Goal: Transaction & Acquisition: Purchase product/service

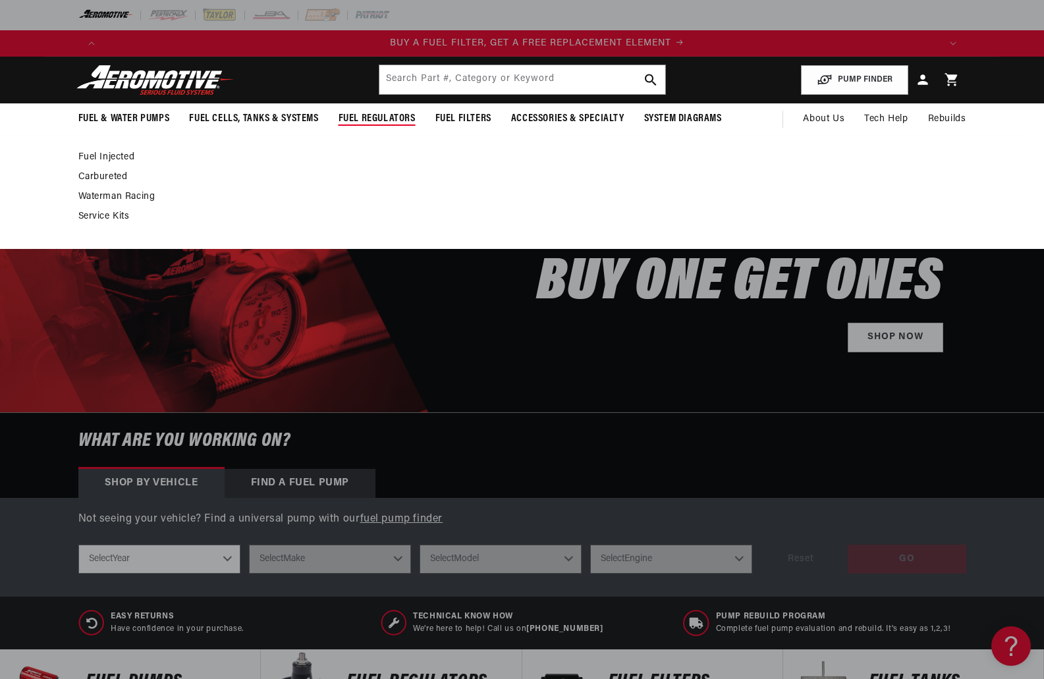
scroll to position [0, 835]
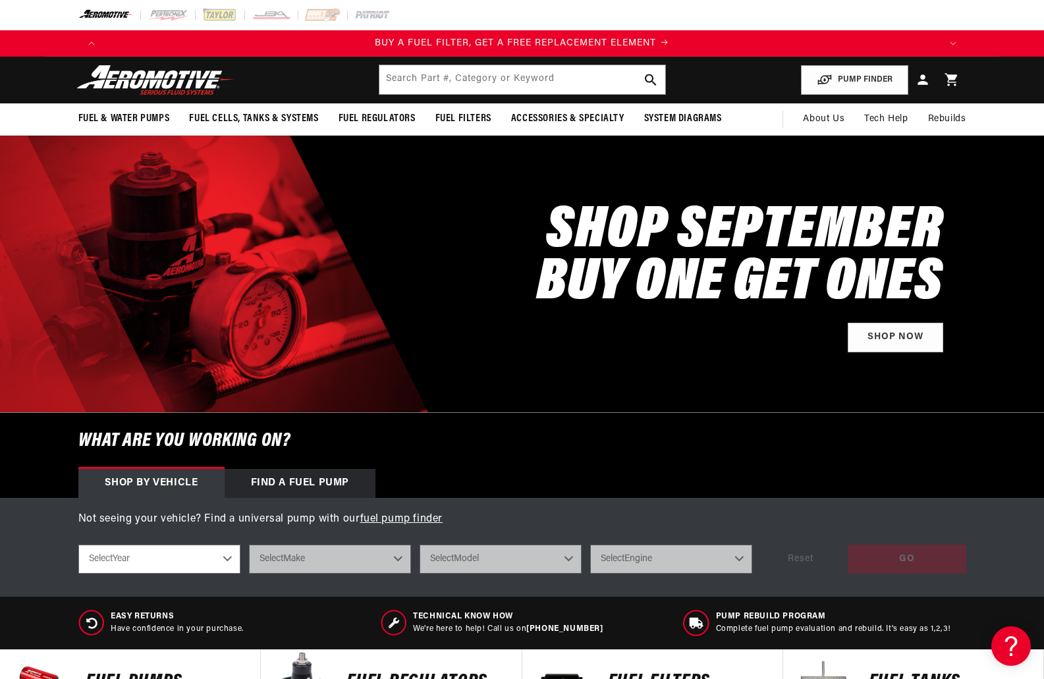
click at [175, 568] on select "Select Year 2023 2022 2021 2020 2019 2018 2017 2016 2015 2014 2013 2012 2011 20…" at bounding box center [159, 559] width 162 height 29
select select "1979"
click at [78, 545] on select "Select Year 2023 2022 2021 2020 2019 2018 2017 2016 2015 2014 2013 2012 2011 20…" at bounding box center [159, 559] width 162 height 29
select select "1979"
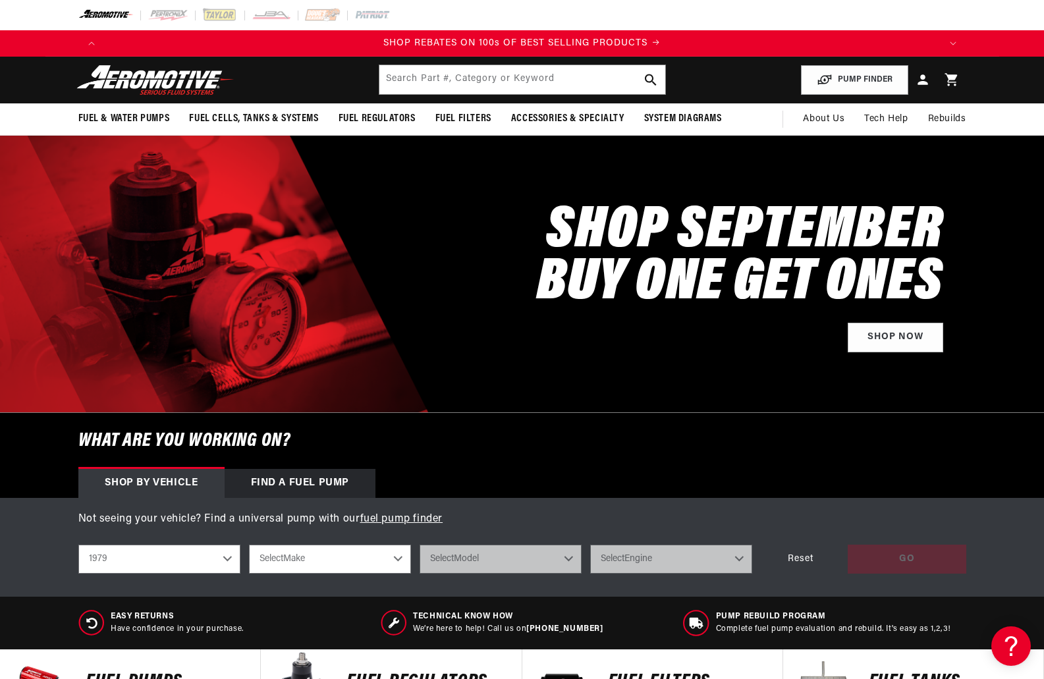
click at [281, 553] on select "Select Make Buick Chevrolet Oldsmobile Pontiac" at bounding box center [330, 559] width 162 height 29
select select "Pontiac"
click at [249, 545] on select "Select Make Buick Chevrolet Oldsmobile Pontiac" at bounding box center [330, 559] width 162 height 29
select select "Pontiac"
click at [483, 567] on select "Select Model Firebird" at bounding box center [501, 559] width 162 height 29
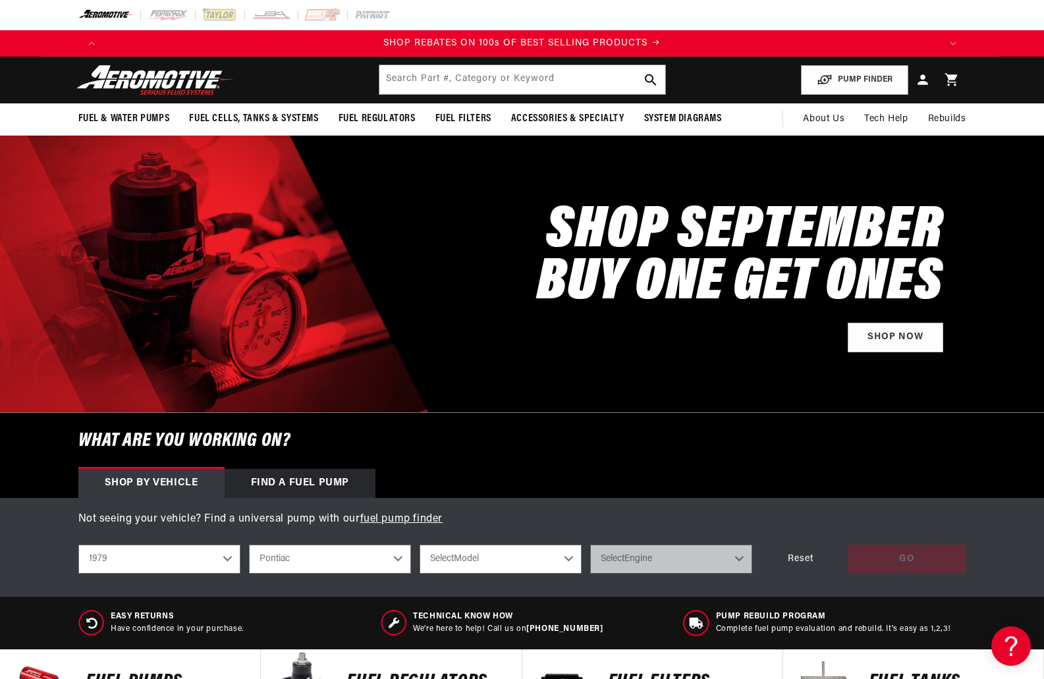
select select "Firebird"
click at [420, 545] on select "Select Model Firebird" at bounding box center [501, 559] width 162 height 29
select select "Firebird"
click at [633, 562] on select "Select Engine 3.8L 4.9L 5.0L 5.7L 6.6L" at bounding box center [671, 559] width 162 height 29
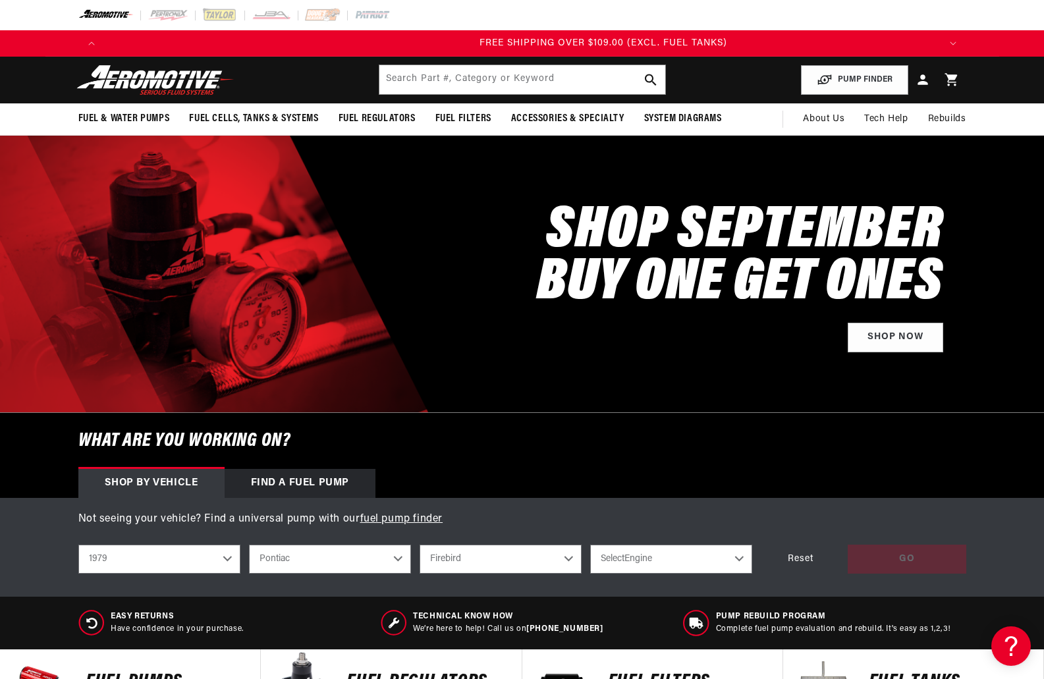
select select "6.6L"
click at [590, 545] on select "Select Engine 3.8L 4.9L 5.0L 5.7L 6.6L" at bounding box center [671, 559] width 162 height 29
select select "6.6L"
click at [903, 565] on div "GO" at bounding box center [907, 560] width 119 height 30
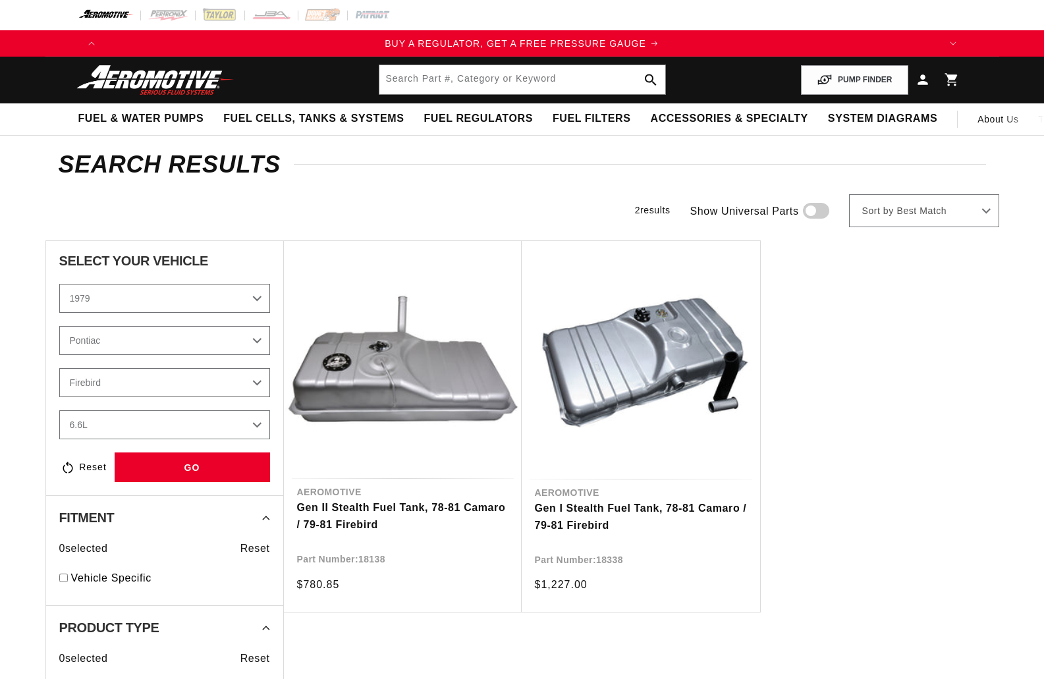
select select "1979"
select select "Pontiac"
select select "6.6L"
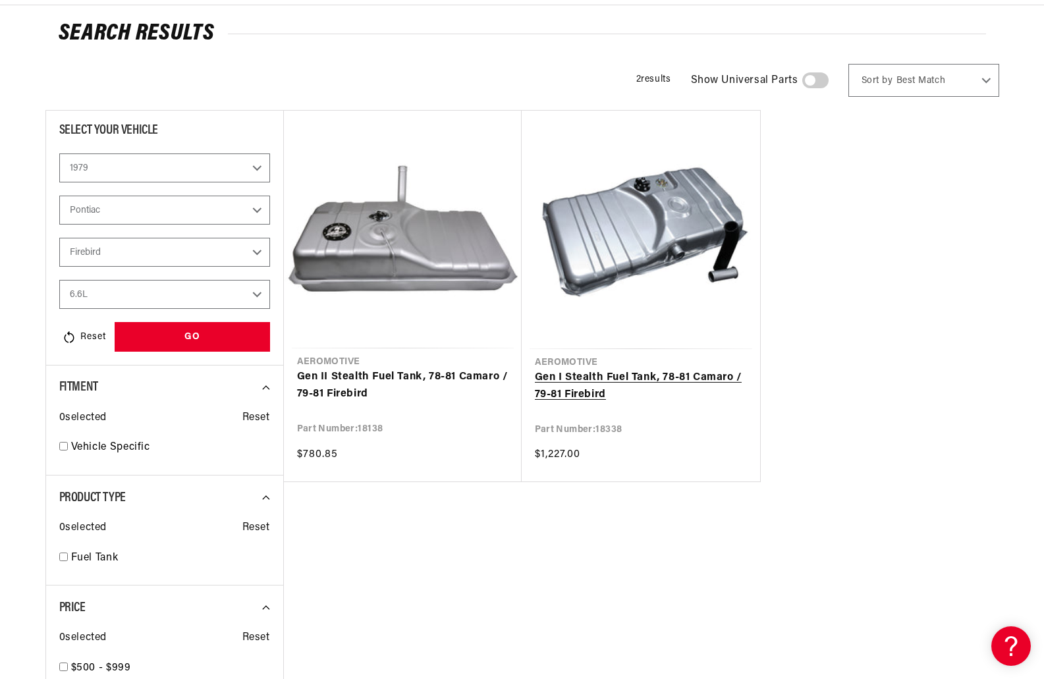
scroll to position [132, 0]
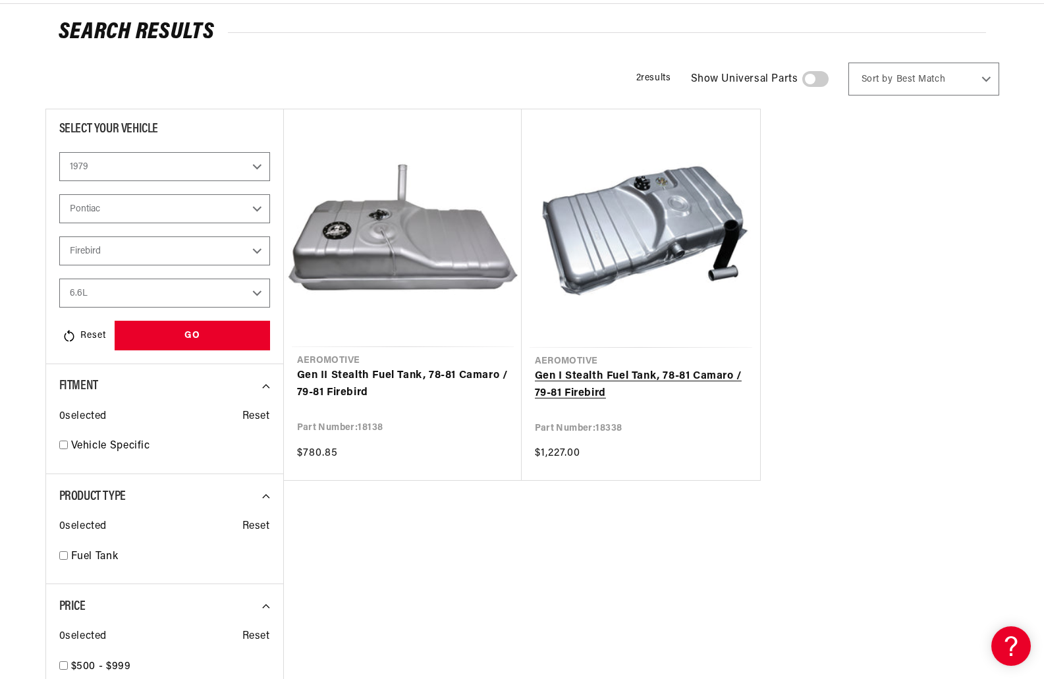
click at [619, 378] on link "Gen I Stealth Fuel Tank, 78-81 Camaro / 79-81 Firebird" at bounding box center [641, 385] width 212 height 34
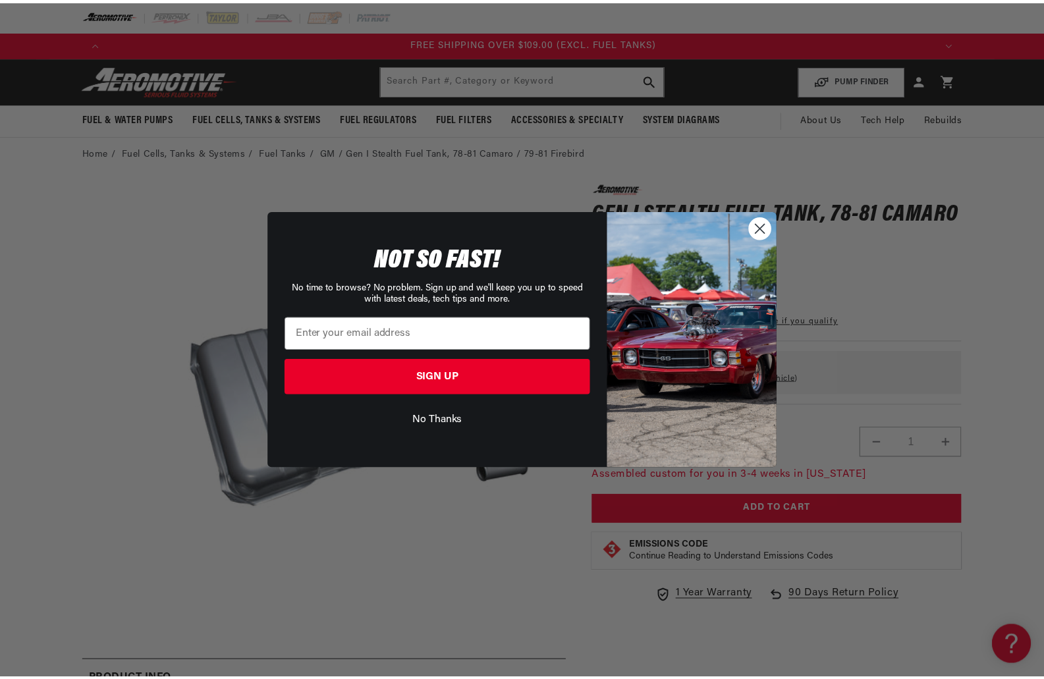
scroll to position [0, 2506]
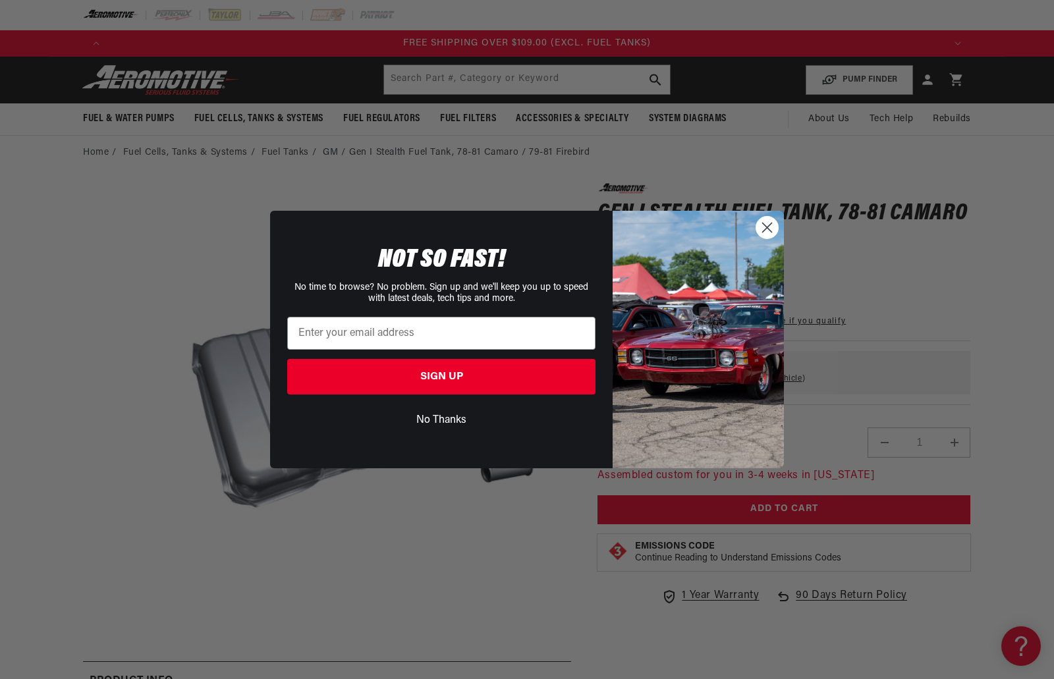
click at [770, 223] on circle "Close dialog" at bounding box center [767, 228] width 22 height 22
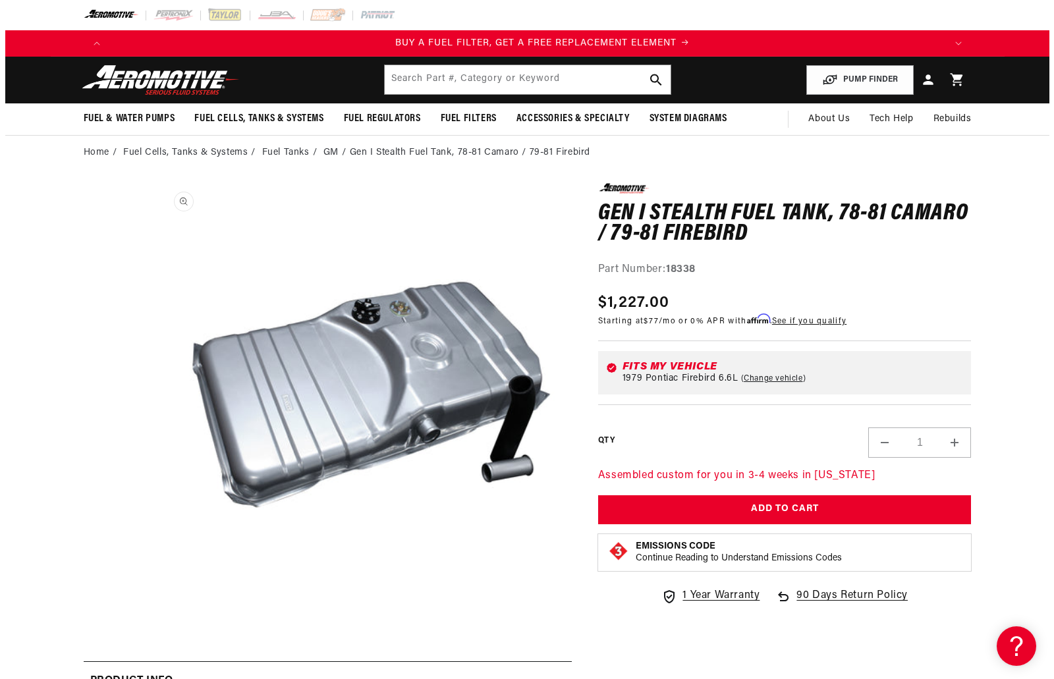
scroll to position [0, 835]
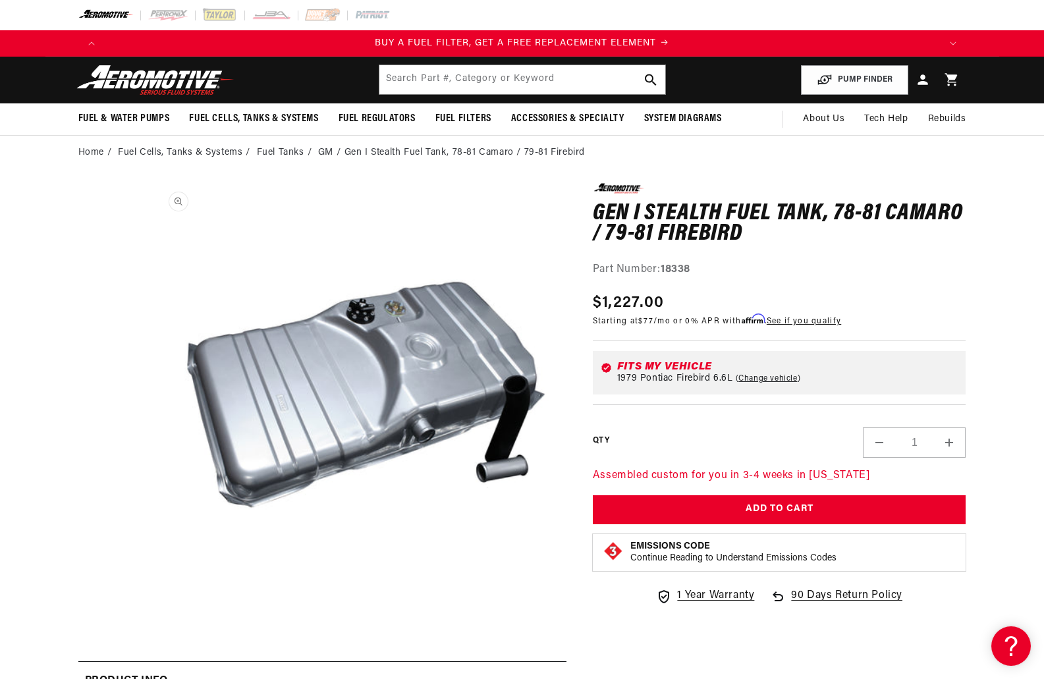
click at [151, 600] on button "Open media 1 in modal" at bounding box center [151, 600] width 0 height 0
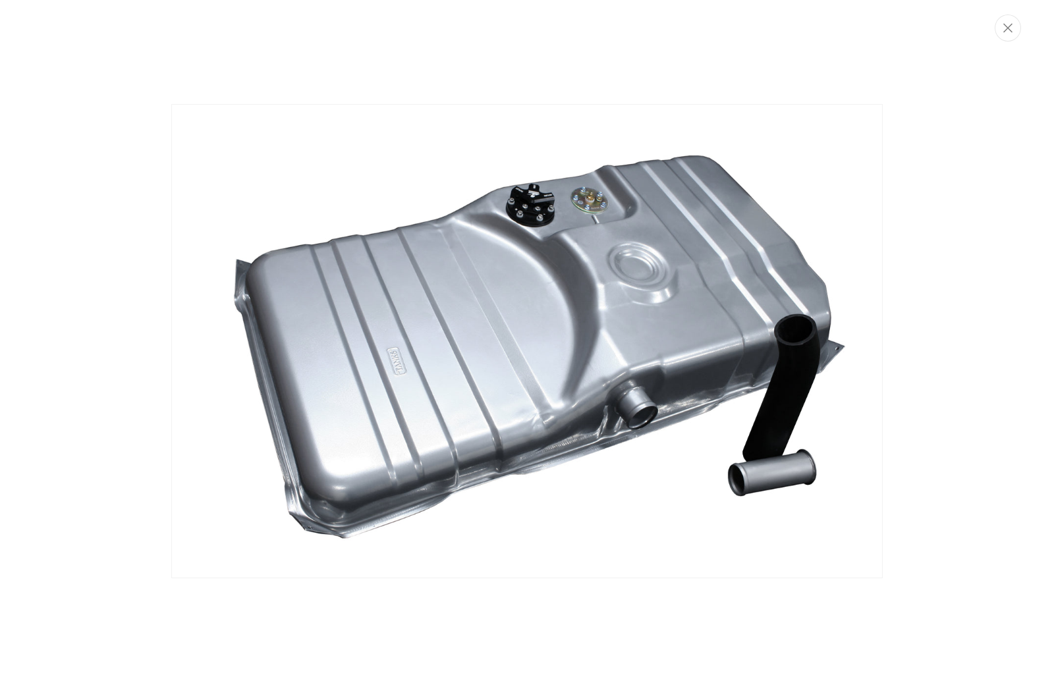
scroll to position [0, 0]
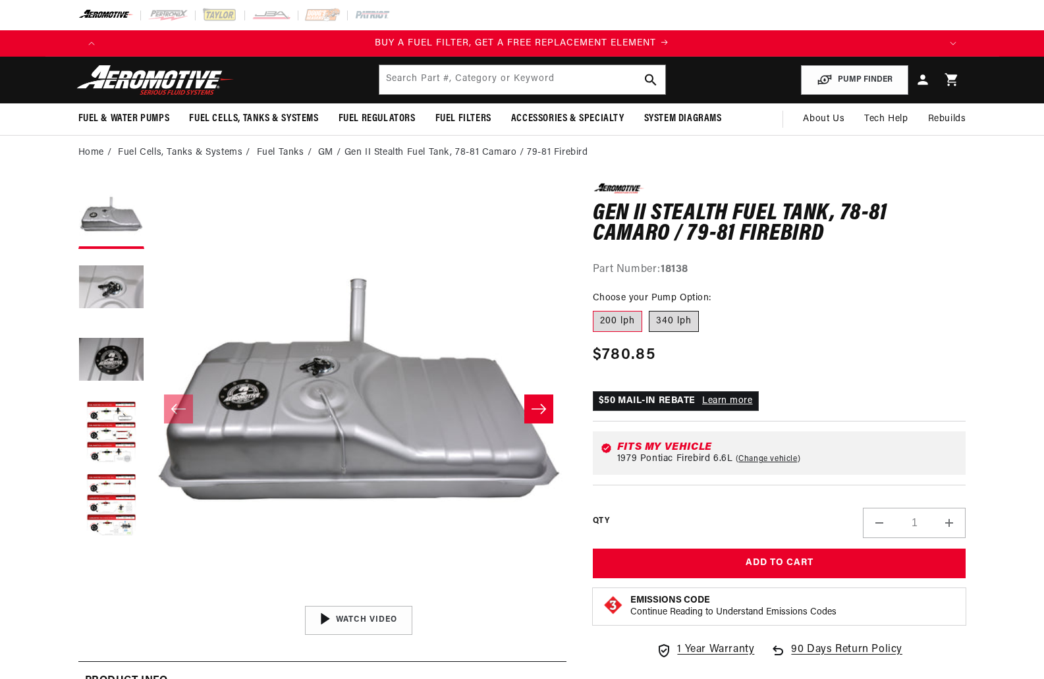
scroll to position [0, 1671]
click at [675, 318] on label "340 lph" at bounding box center [674, 321] width 50 height 21
click at [650, 309] on input "340 lph" at bounding box center [649, 308] width 1 height 1
radio input "true"
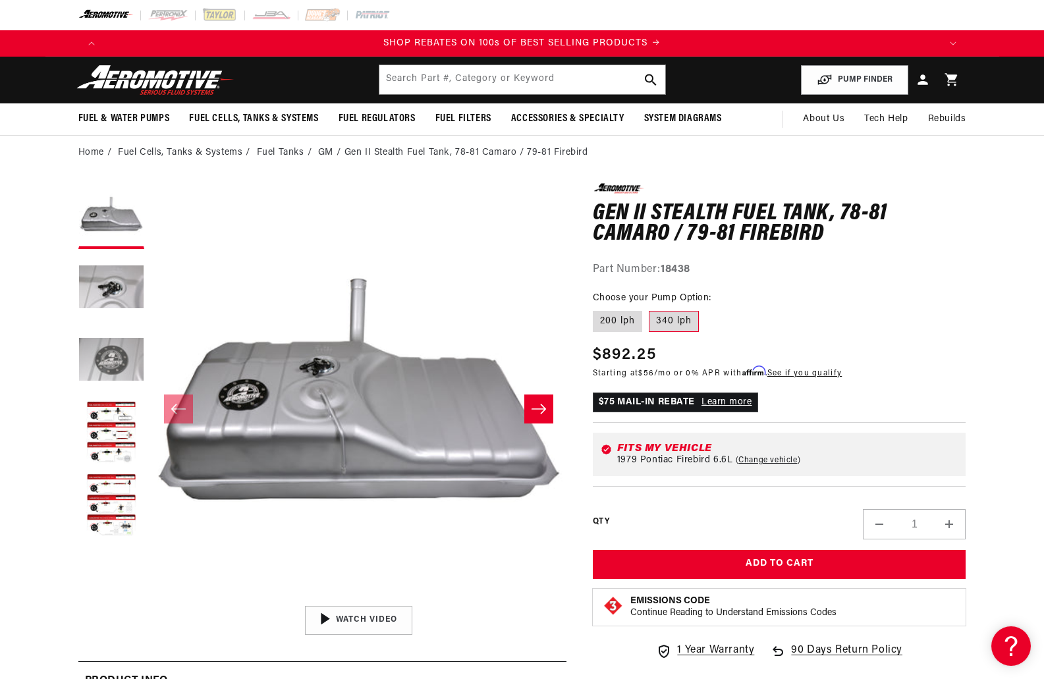
click at [124, 364] on button "Load image 3 in gallery view" at bounding box center [111, 361] width 66 height 66
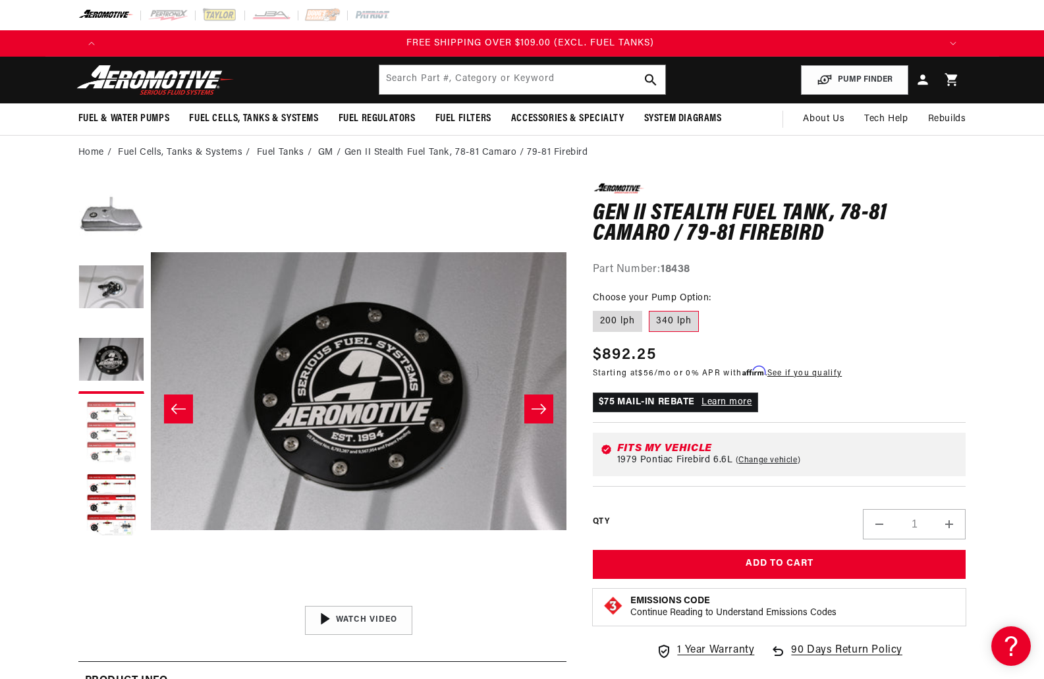
scroll to position [0, 2506]
click at [103, 428] on button "Load image 4 in gallery view" at bounding box center [111, 434] width 66 height 66
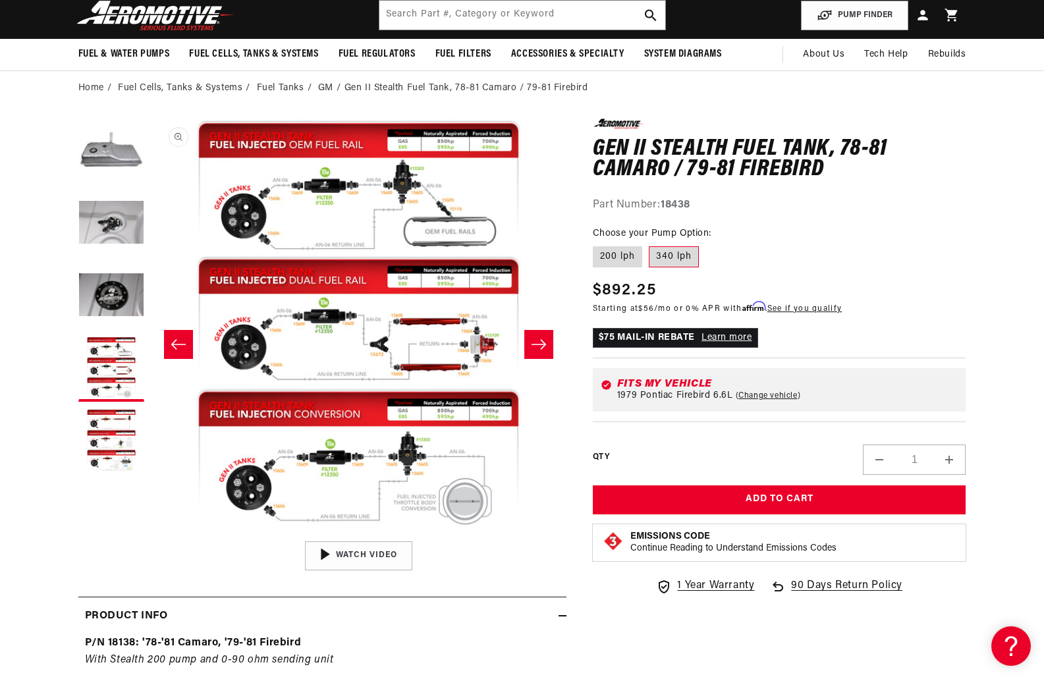
scroll to position [0, 0]
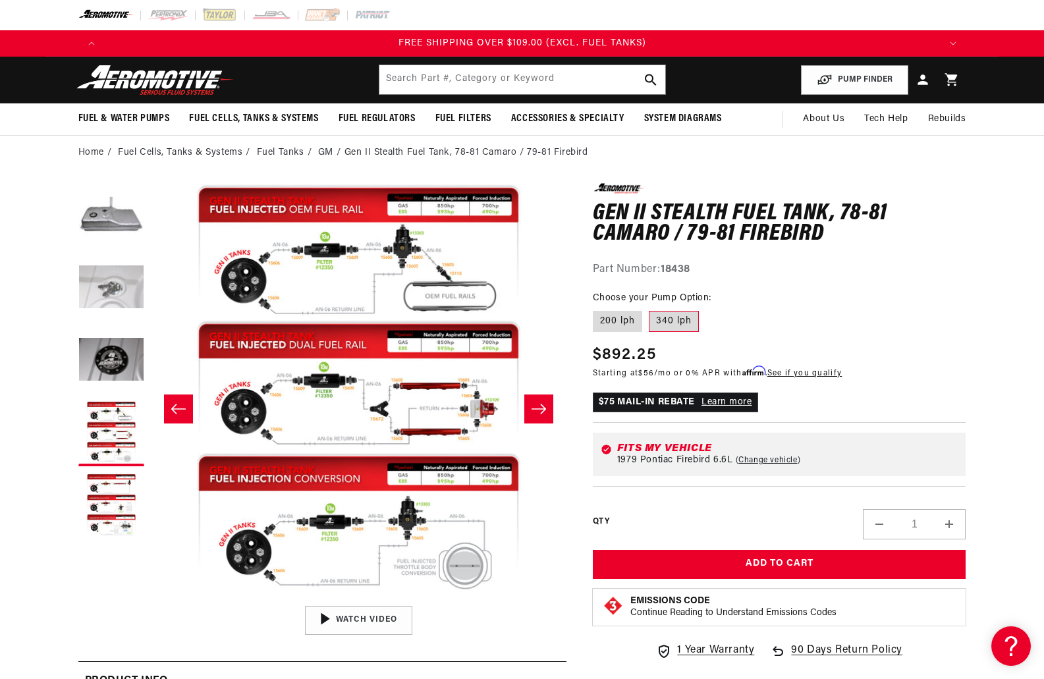
click at [121, 285] on button "Load image 2 in gallery view" at bounding box center [111, 289] width 66 height 66
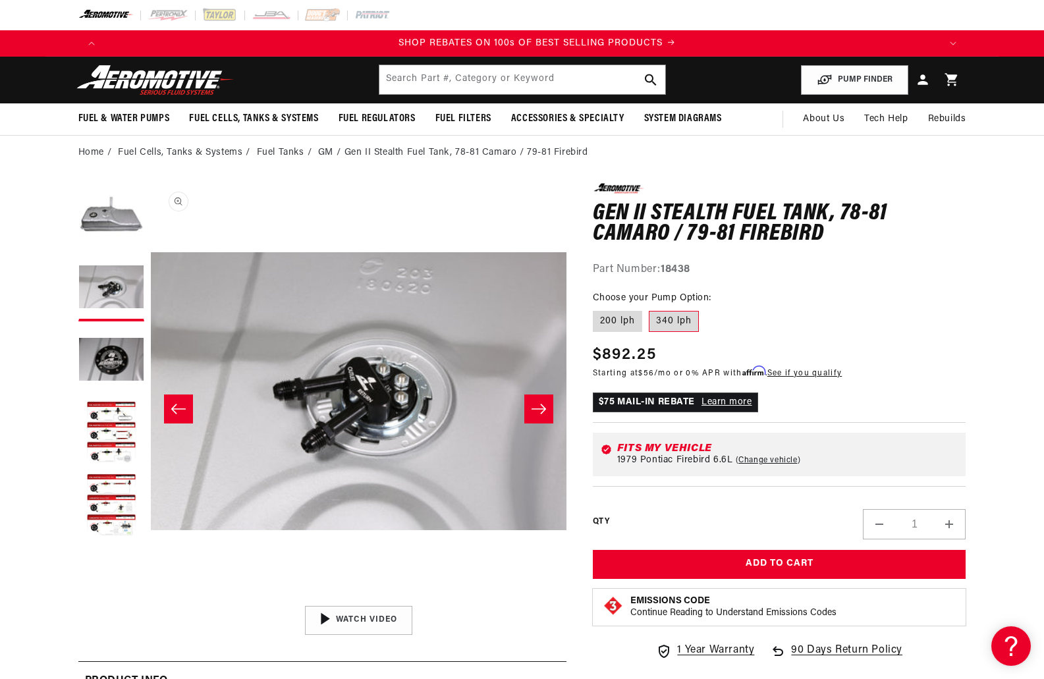
scroll to position [0, 1671]
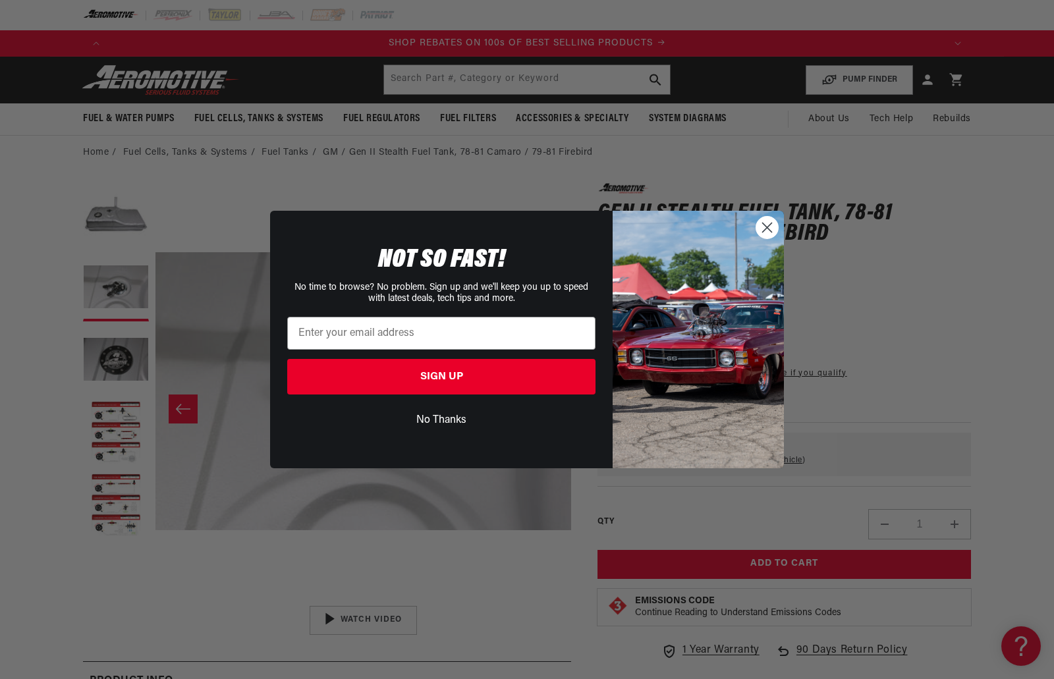
click at [767, 230] on circle "Close dialog" at bounding box center [767, 228] width 22 height 22
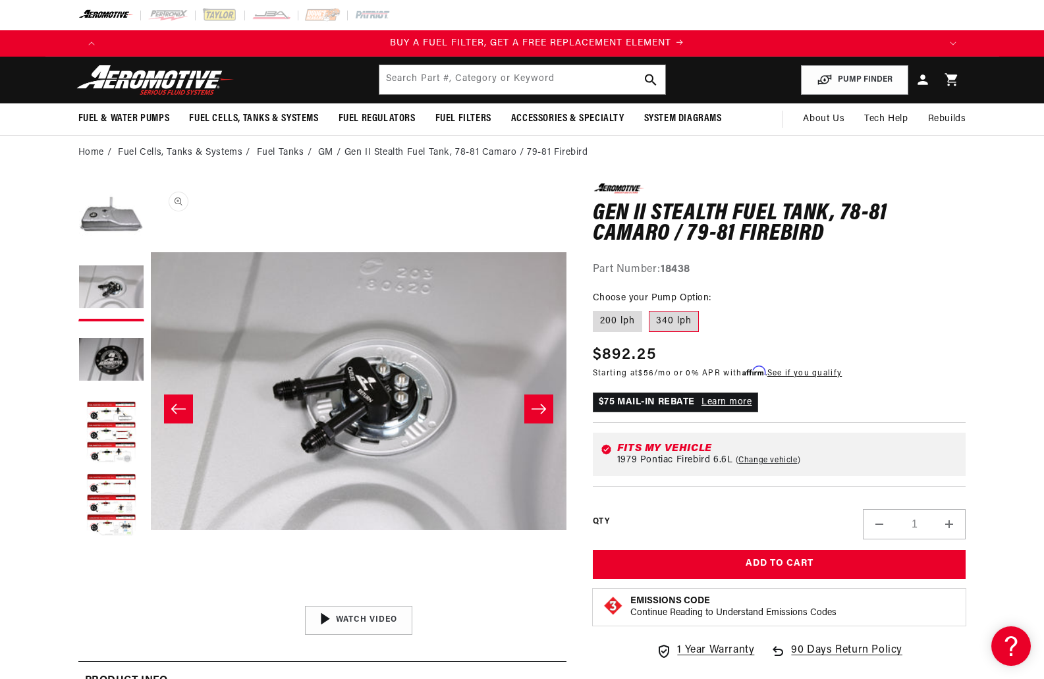
scroll to position [0, 835]
click at [128, 218] on button "Load image 1 in gallery view" at bounding box center [111, 216] width 66 height 66
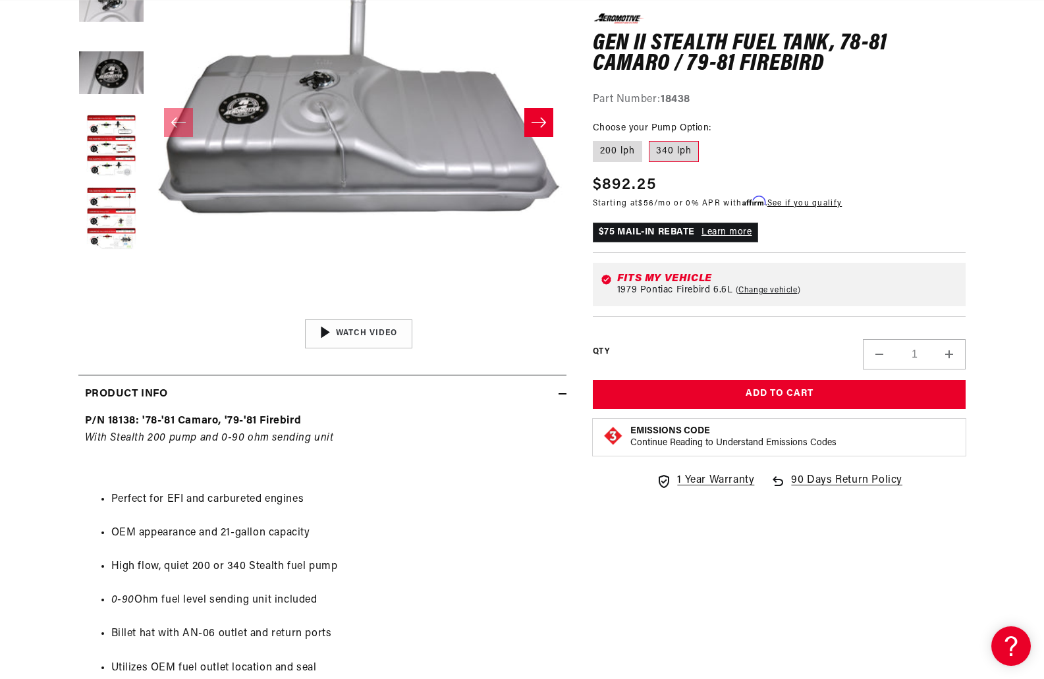
scroll to position [264, 0]
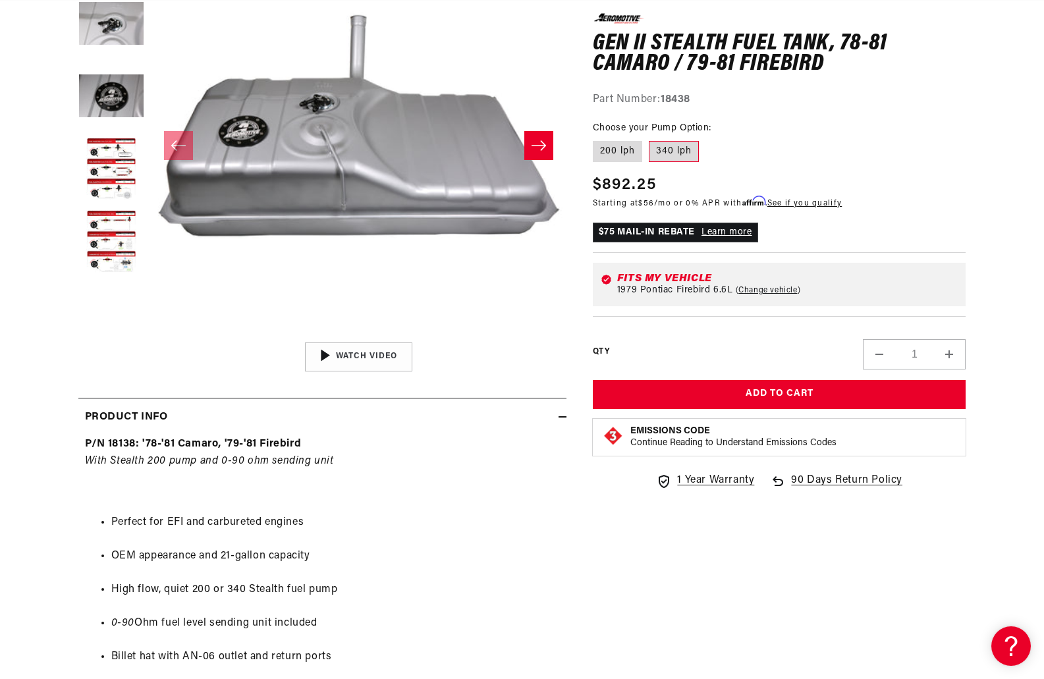
click at [546, 148] on icon "Slide right" at bounding box center [539, 145] width 16 height 13
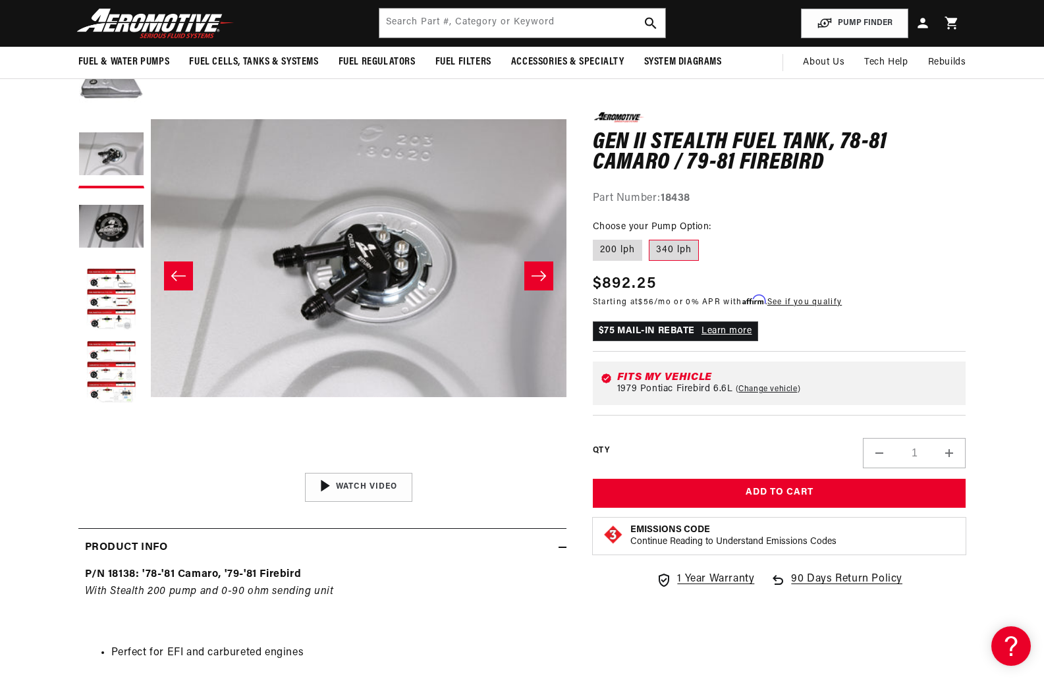
scroll to position [132, 0]
click at [541, 283] on icon "Slide right" at bounding box center [539, 277] width 16 height 13
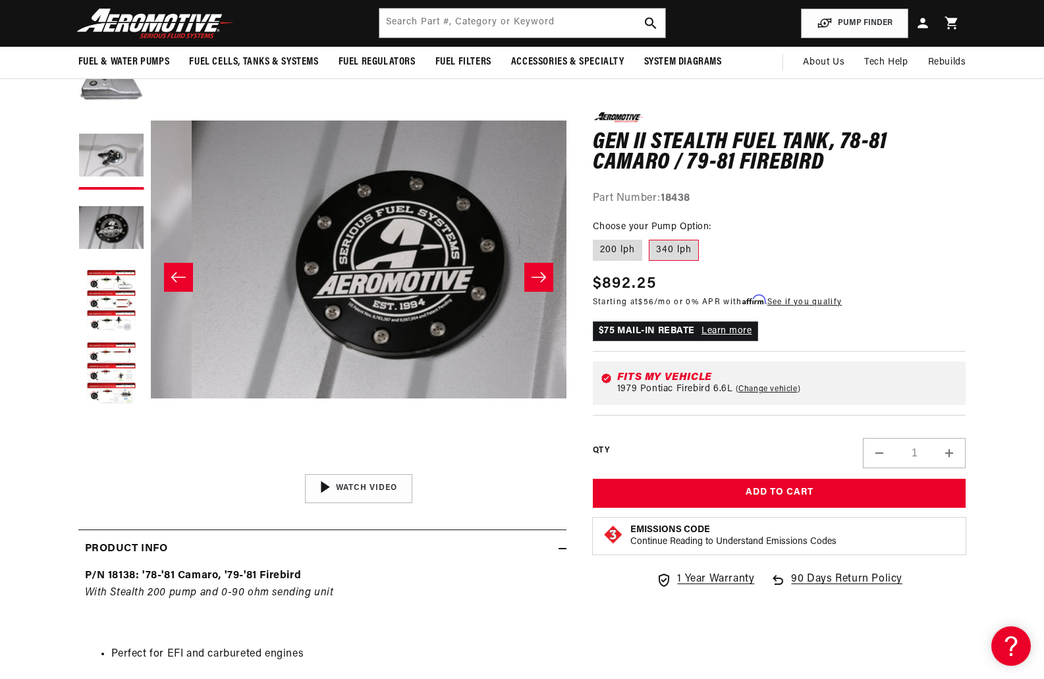
scroll to position [0, 1671]
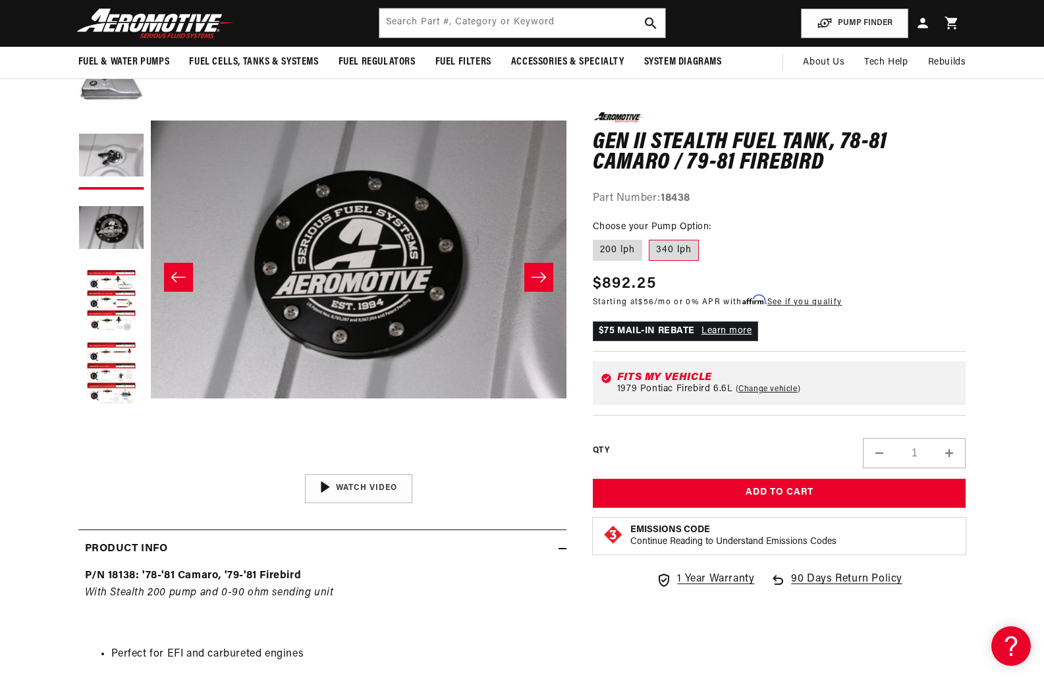
click at [541, 283] on icon "Slide right" at bounding box center [539, 277] width 16 height 13
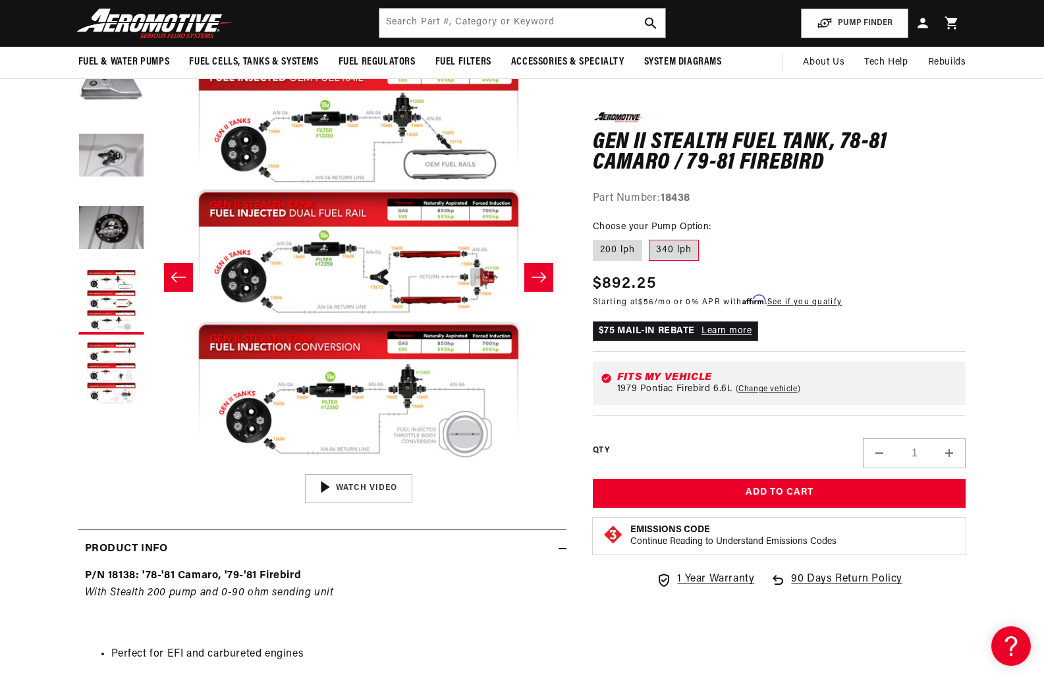
click at [541, 283] on icon "Slide right" at bounding box center [539, 277] width 16 height 13
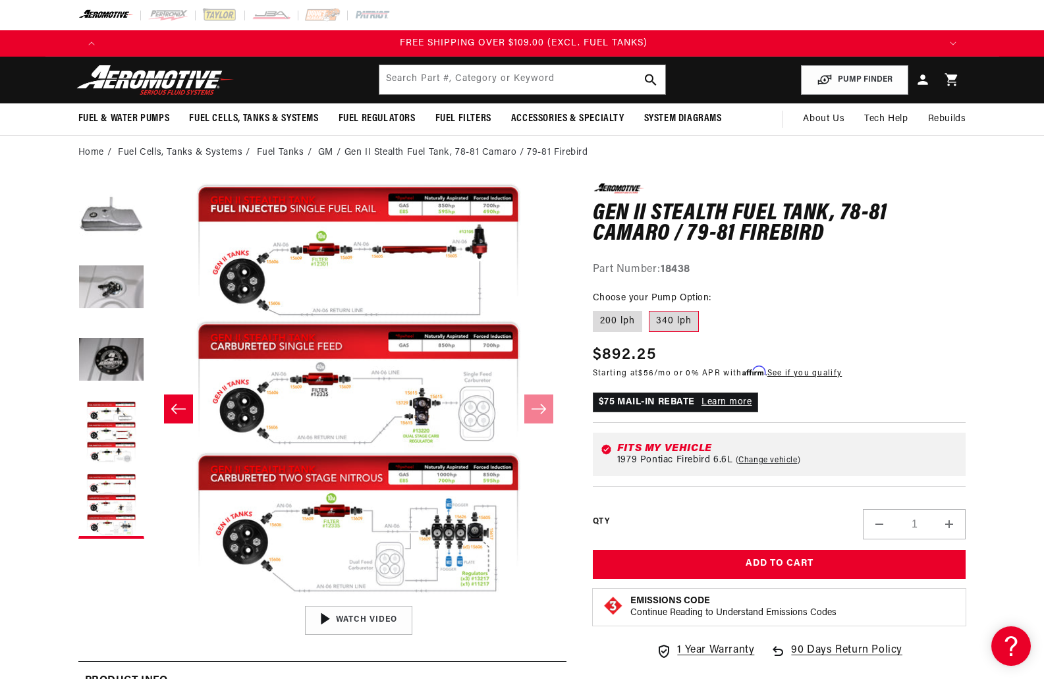
scroll to position [0, 2506]
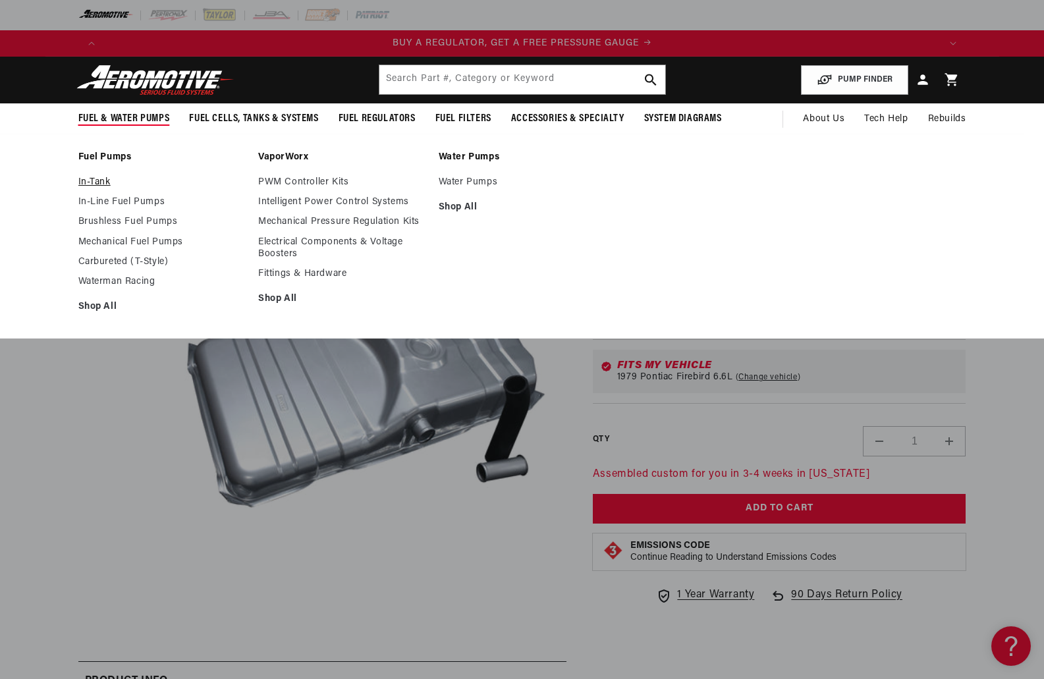
click at [105, 180] on link "In-Tank" at bounding box center [161, 183] width 167 height 12
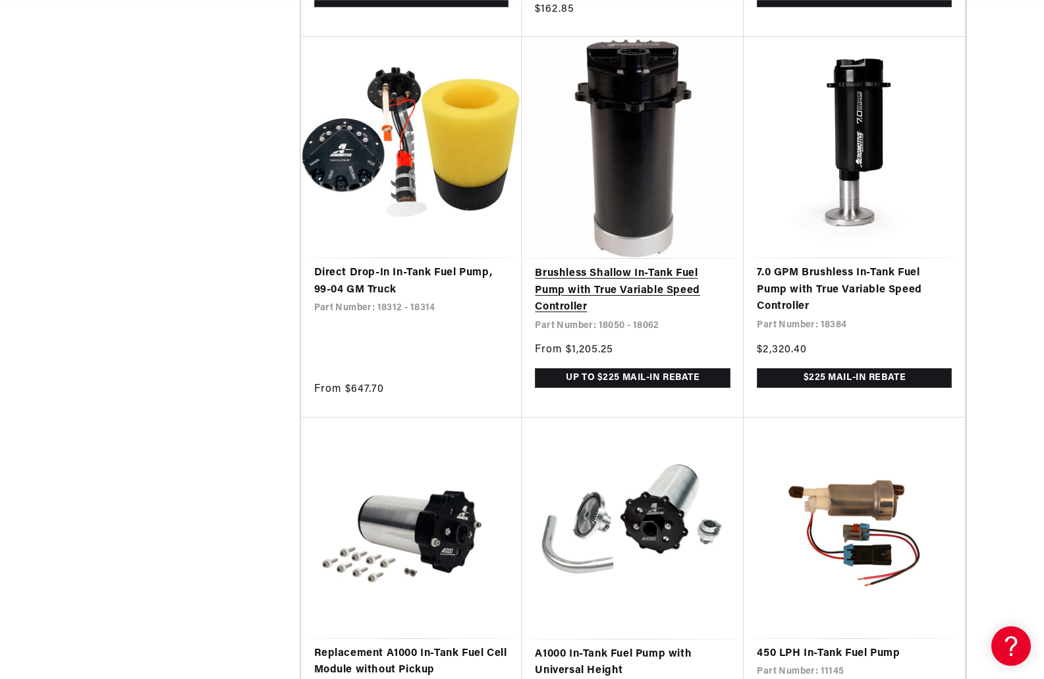
scroll to position [0, 2506]
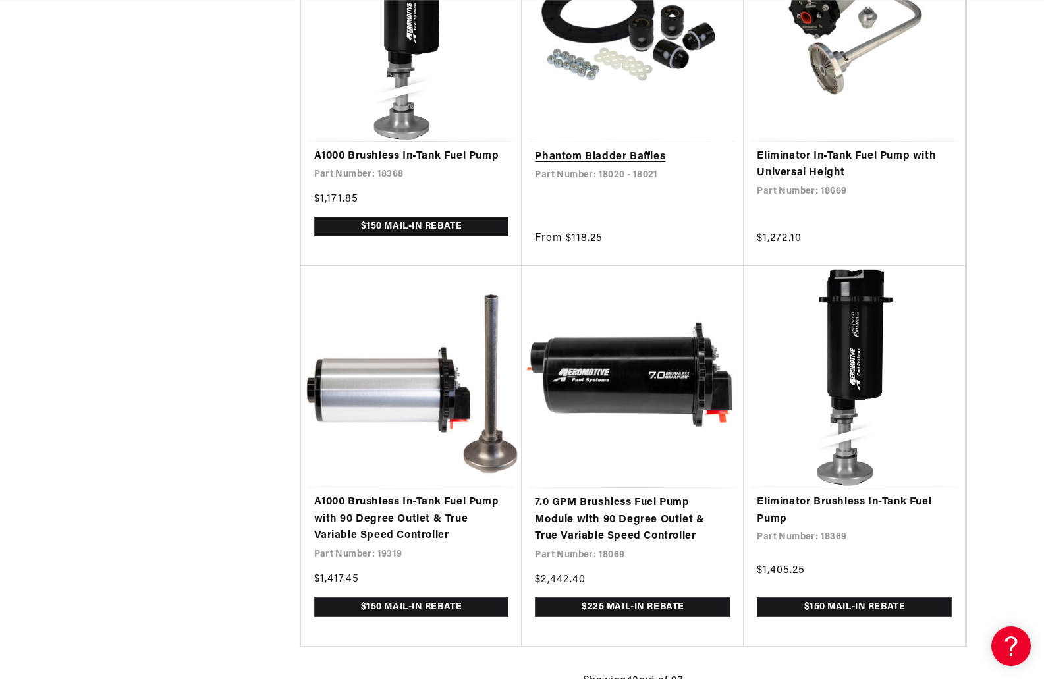
scroll to position [5469, 0]
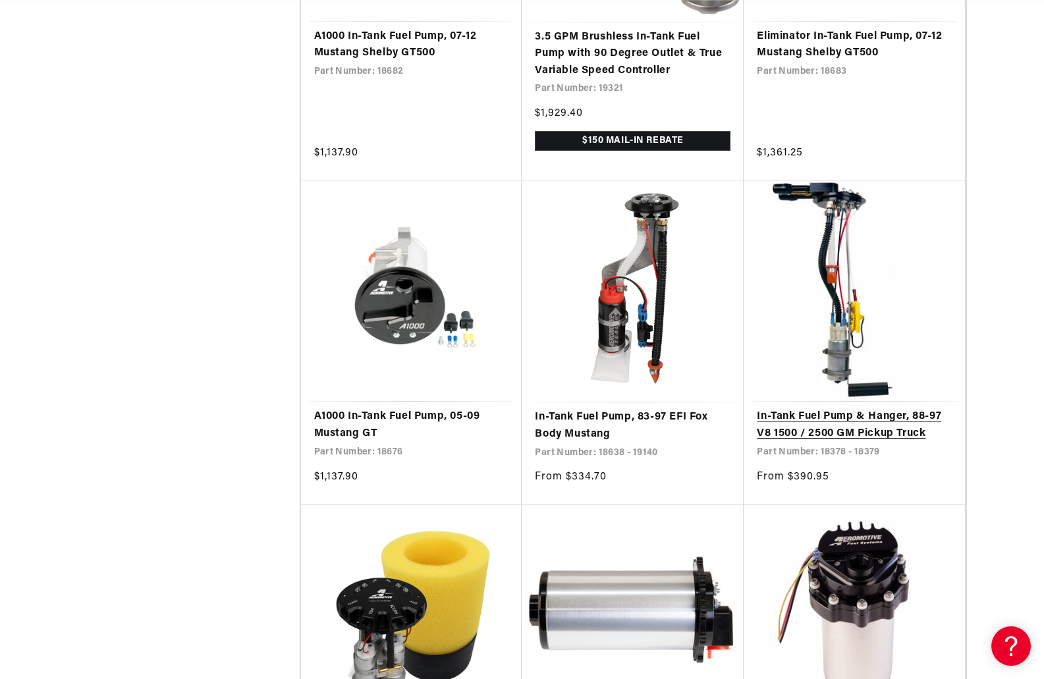
scroll to position [0, 2506]
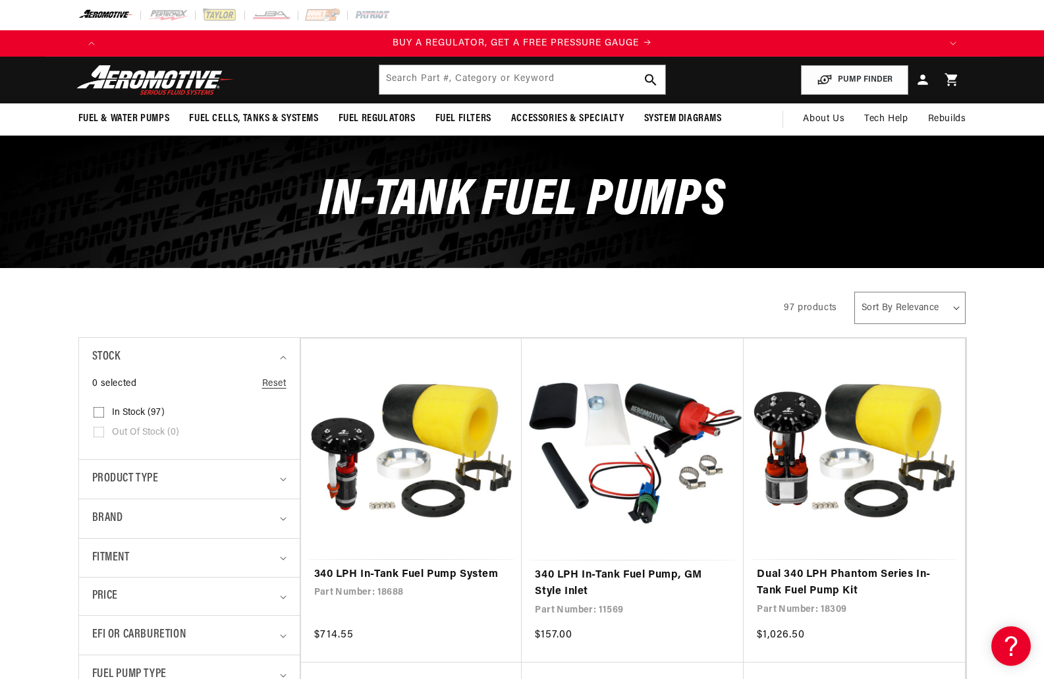
click at [947, 309] on select "Sort By Relevance Sort By Price, Low to High Sort By Price, High to Low" at bounding box center [910, 308] width 111 height 32
select select "price-ascending"
click at [855, 292] on select "Sort By Relevance Sort By Price, Low to High Sort By Price, High to Low" at bounding box center [910, 308] width 111 height 32
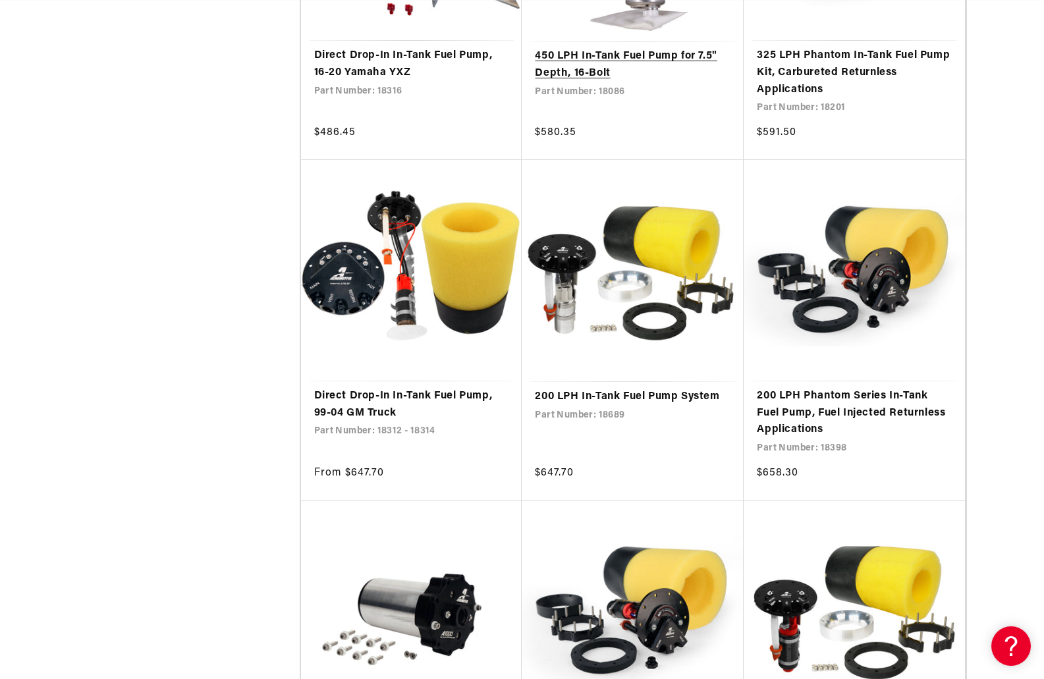
scroll to position [2174, 0]
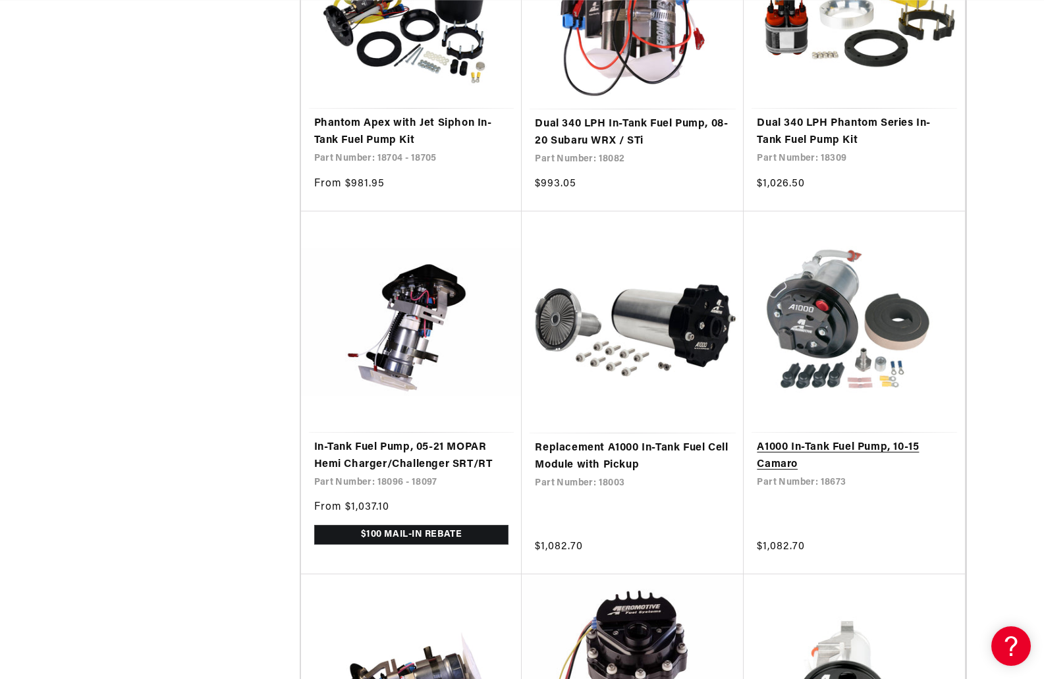
scroll to position [4085, 0]
